Goal: Task Accomplishment & Management: Manage account settings

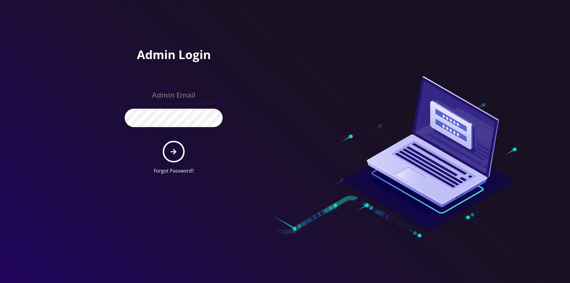
type input "master@britewireless.com"
click at [176, 142] on form "master@britewireless.com Forgot Password?" at bounding box center [174, 129] width 98 height 89
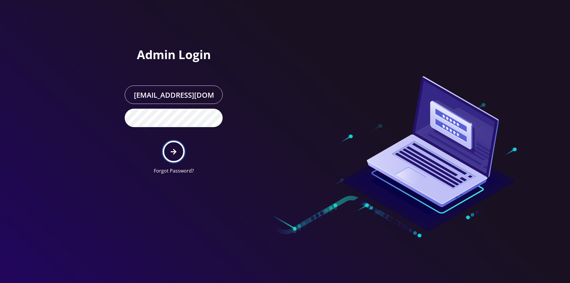
click at [176, 146] on button "submit" at bounding box center [174, 152] width 22 height 22
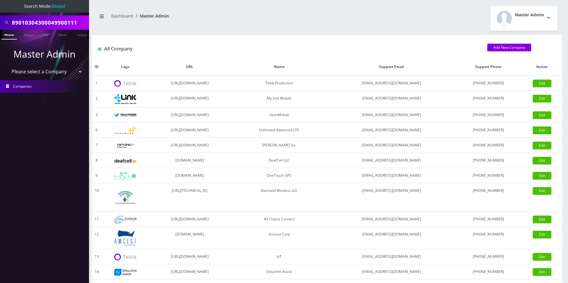
click at [60, 23] on input "89010304300049900111" at bounding box center [50, 22] width 76 height 11
paste input "240467113132049"
type input "8901240467113132049"
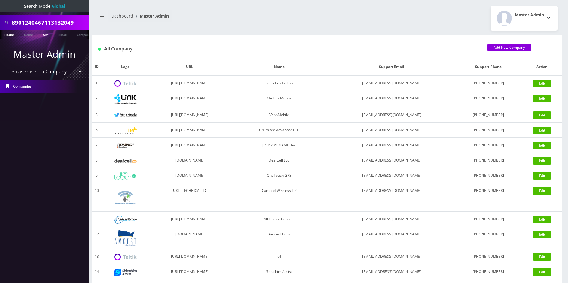
click at [48, 34] on link "SIM" at bounding box center [45, 35] width 11 height 10
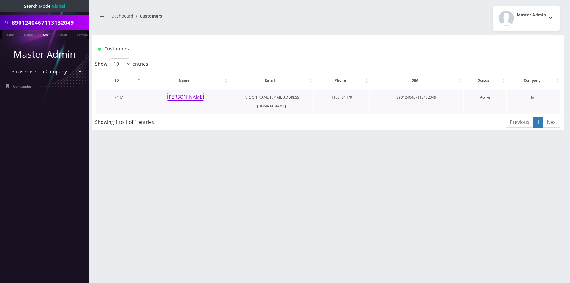
click at [191, 97] on button "[PERSON_NAME]" at bounding box center [185, 97] width 37 height 8
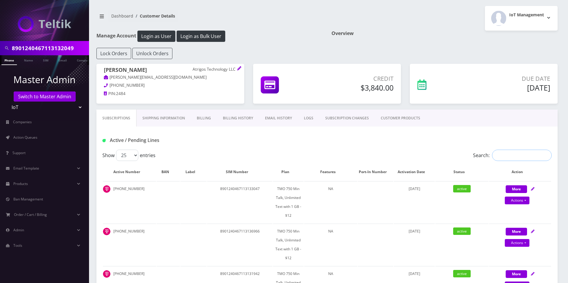
click at [520, 158] on input "Search:" at bounding box center [522, 155] width 60 height 11
paste input "8901240467113132049"
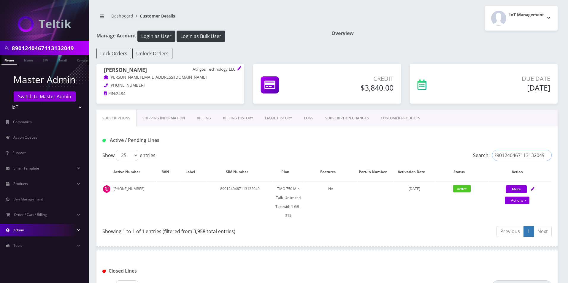
type input "8901240467113132049"
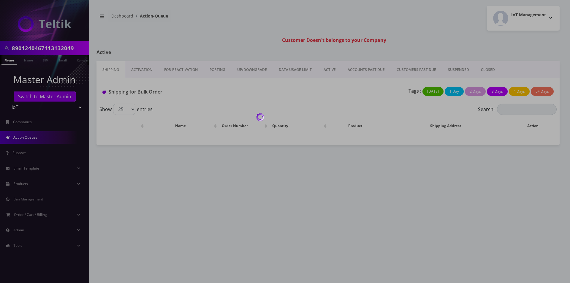
click at [24, 107] on div at bounding box center [285, 141] width 570 height 283
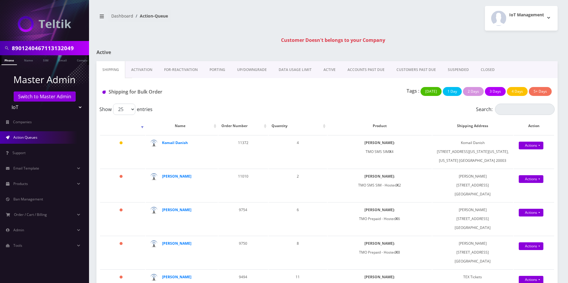
drag, startPoint x: 0, startPoint y: 0, endPoint x: 24, endPoint y: 107, distance: 109.2
click at [24, 107] on select "Teltik Production My Link Mobile VennMobile Unlimited Advanced LTE Rexing Inc D…" at bounding box center [45, 106] width 76 height 11
select select "23"
click at [7, 101] on select "Teltik Production My Link Mobile VennMobile Unlimited Advanced LTE Rexing Inc D…" at bounding box center [45, 106] width 76 height 11
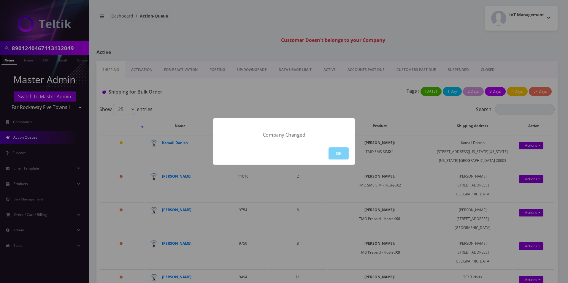
click at [323, 154] on div "OK" at bounding box center [284, 153] width 142 height 23
click at [335, 153] on button "OK" at bounding box center [338, 153] width 20 height 12
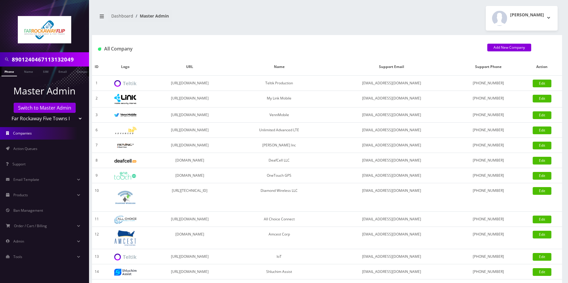
click at [35, 150] on span "Action Queues" at bounding box center [25, 148] width 24 height 5
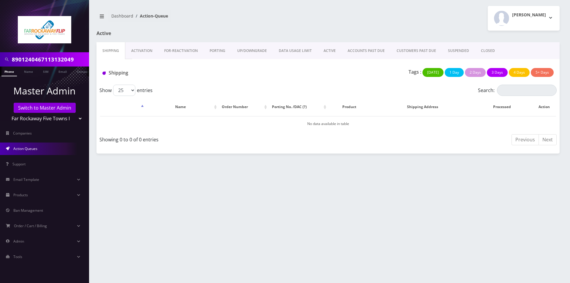
click at [215, 54] on link "PORTING" at bounding box center [218, 50] width 28 height 17
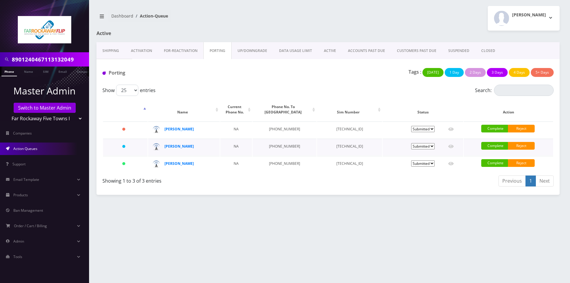
click at [343, 146] on td "89148000010413033150" at bounding box center [349, 147] width 65 height 17
copy td "89148000010413033150"
click at [336, 145] on td "89148000010413033150" at bounding box center [349, 147] width 65 height 17
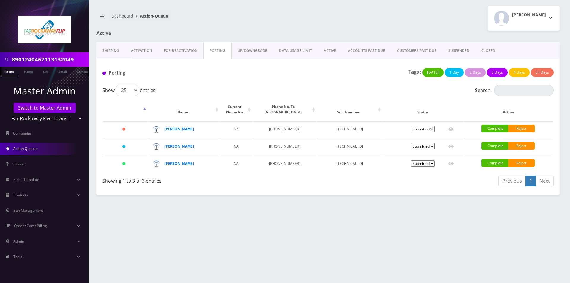
copy td "89148000010413033150"
click at [250, 25] on nav "Dashboard Action-Queue" at bounding box center [209, 18] width 227 height 17
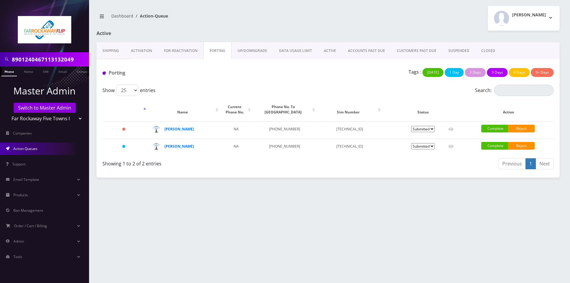
click at [142, 49] on link "Activation" at bounding box center [141, 50] width 33 height 17
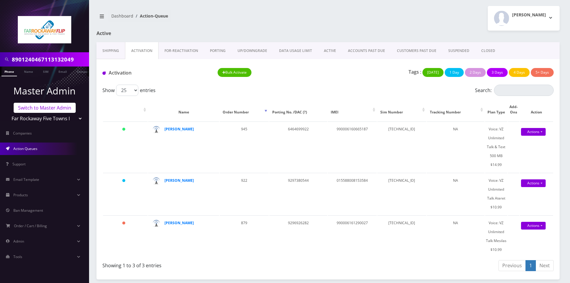
click at [50, 107] on link "Switch to Master Admin" at bounding box center [45, 108] width 62 height 10
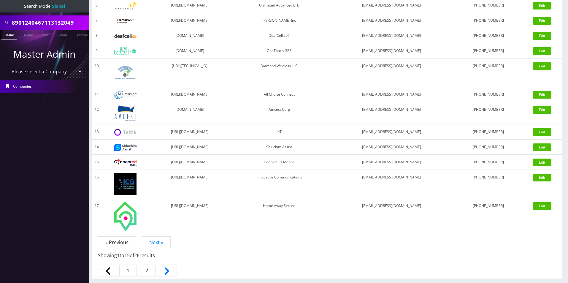
scroll to position [139, 0]
click at [147, 273] on link "2" at bounding box center [147, 270] width 18 height 12
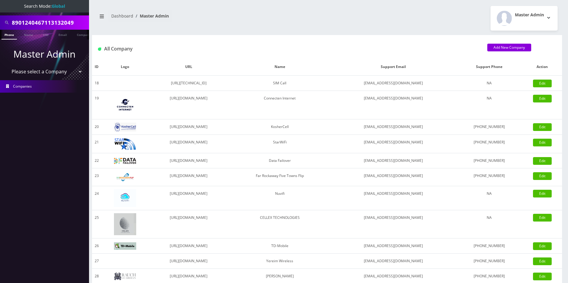
click at [59, 24] on input "8901240467113132049" at bounding box center [50, 22] width 76 height 11
paste input "4104272687257183"
type input "89014104272687257183"
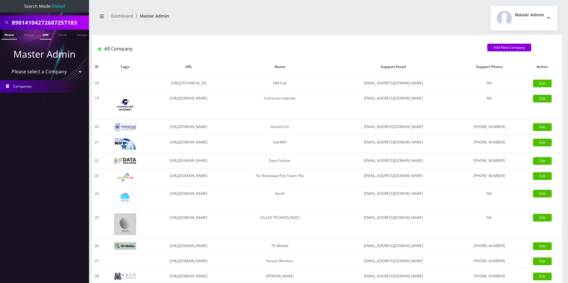
click at [40, 35] on link "SIM" at bounding box center [45, 35] width 11 height 10
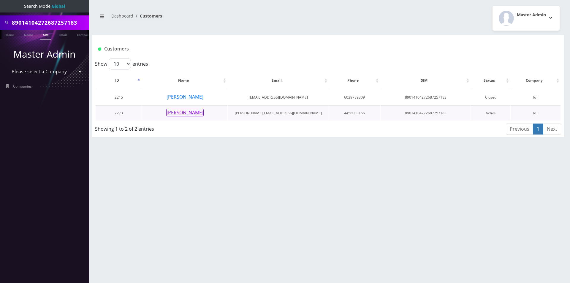
click at [176, 112] on button "[PERSON_NAME]" at bounding box center [184, 113] width 37 height 8
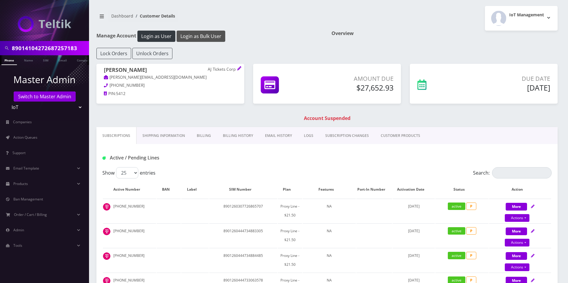
click at [207, 36] on button "Login as Bulk User" at bounding box center [201, 36] width 49 height 11
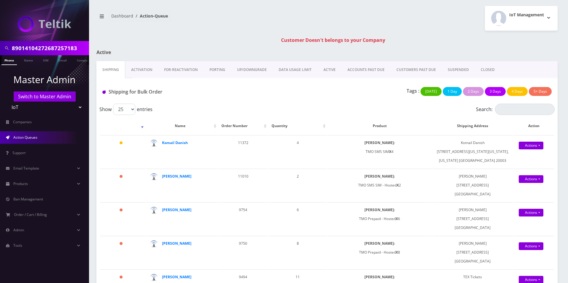
click at [39, 49] on input "89014104272687257183" at bounding box center [50, 47] width 76 height 11
type input "eddie lee"
click at [29, 62] on link "Name" at bounding box center [28, 60] width 15 height 10
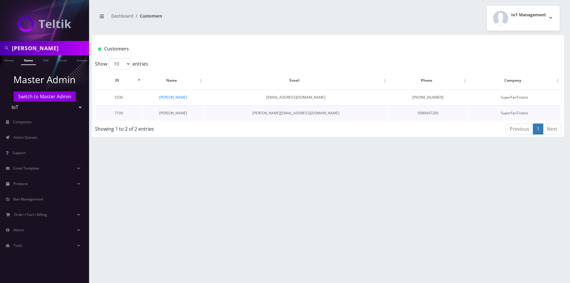
click at [173, 115] on link "Eddie Lee" at bounding box center [173, 112] width 28 height 5
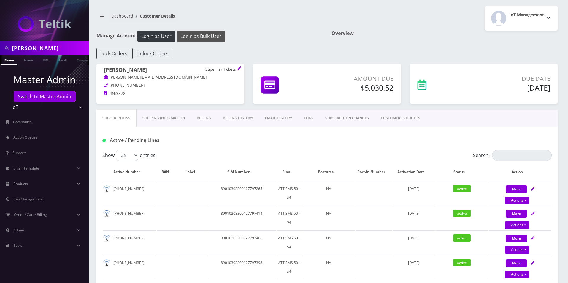
click at [216, 31] on button "Login as Bulk User" at bounding box center [201, 36] width 49 height 11
click at [245, 116] on link "Billing History" at bounding box center [238, 117] width 42 height 17
